Goal: Check status

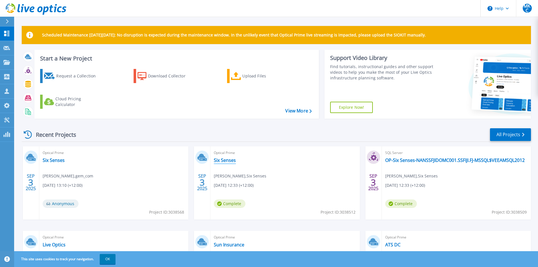
click at [214, 162] on link "Six Senses" at bounding box center [225, 160] width 22 height 6
